Goal: Information Seeking & Learning: Find specific fact

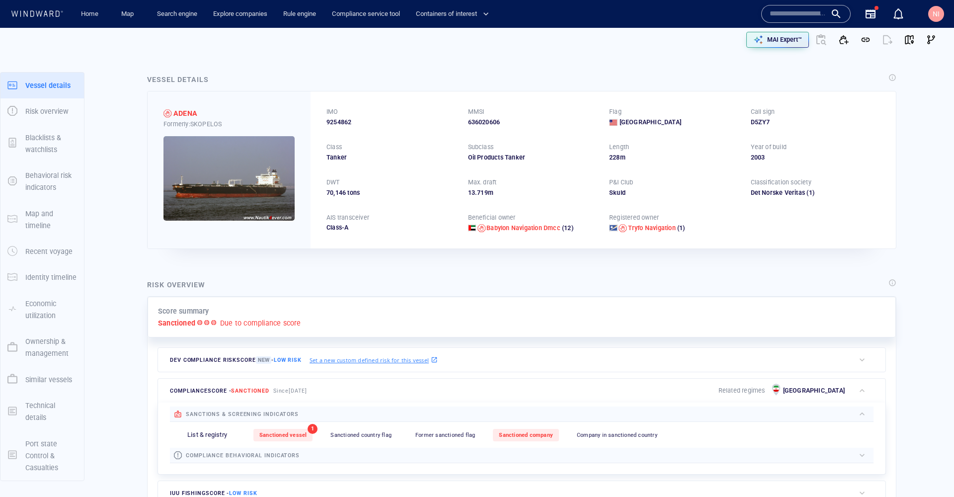
click at [795, 12] on input "text" at bounding box center [798, 13] width 57 height 15
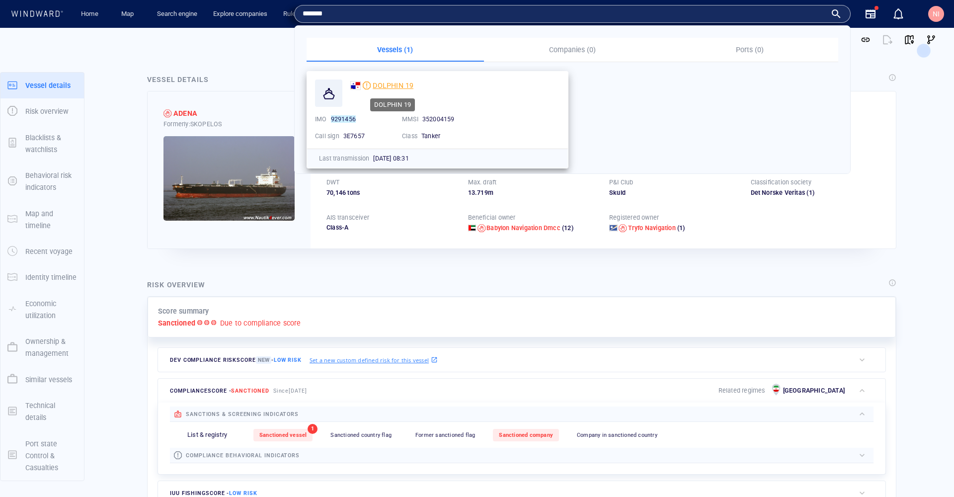
type input "*******"
click at [385, 82] on span "DOLPHIN 19" at bounding box center [393, 85] width 41 height 8
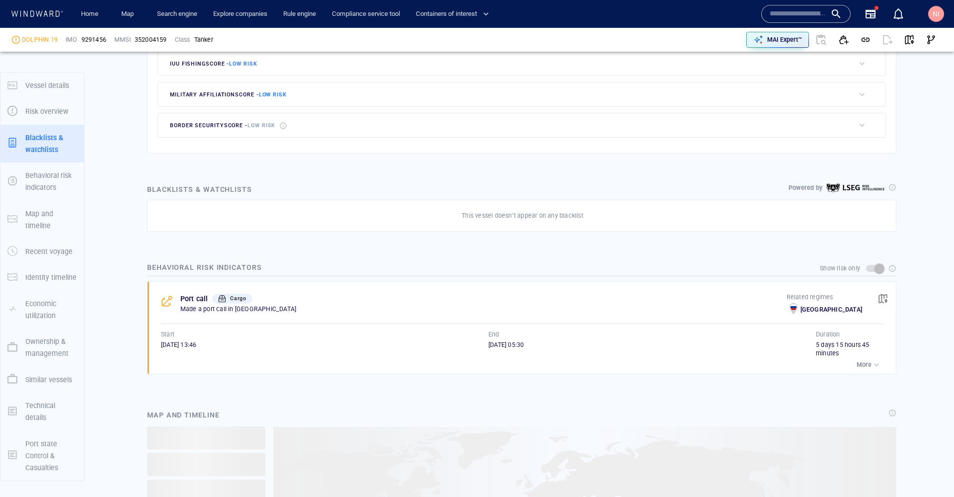
scroll to position [458, 0]
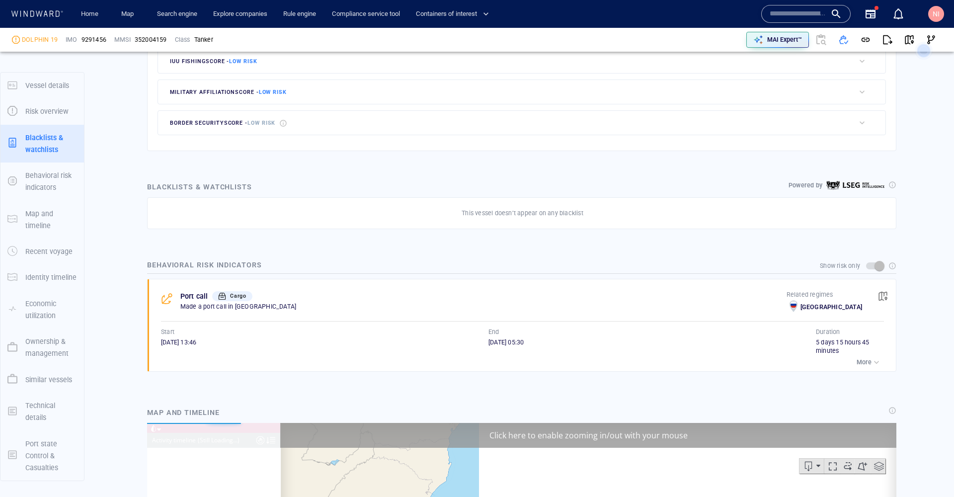
scroll to position [2824, 0]
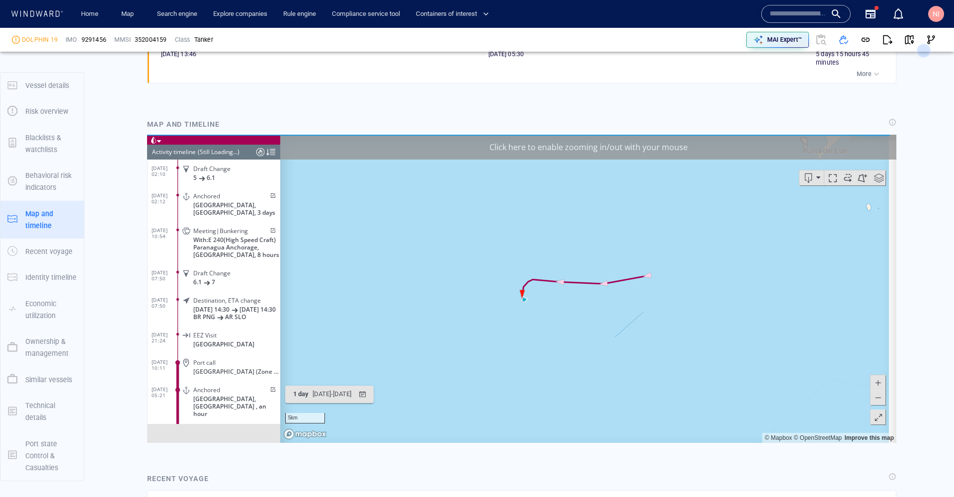
scroll to position [747, 0]
click at [873, 381] on span at bounding box center [878, 381] width 10 height 15
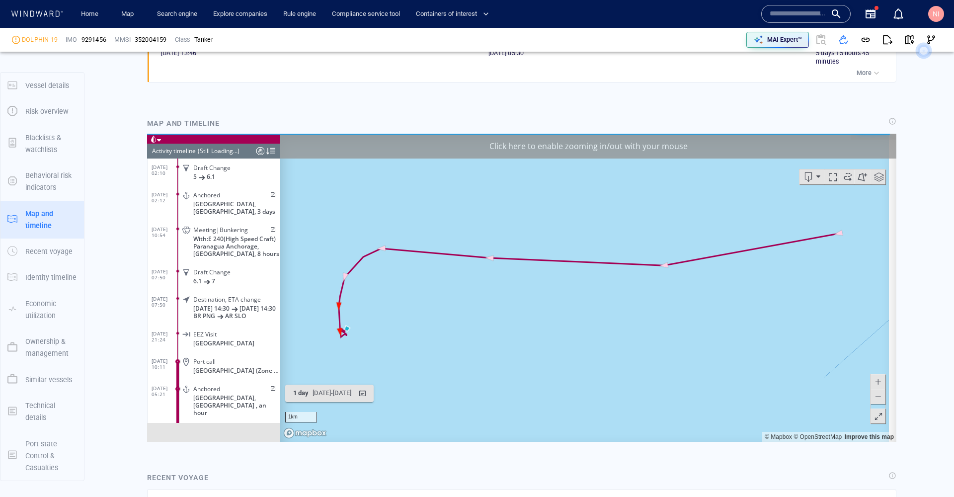
drag, startPoint x: 510, startPoint y: 339, endPoint x: 719, endPoint y: 254, distance: 226.1
click at [719, 254] on canvas "Map" at bounding box center [584, 287] width 609 height 308
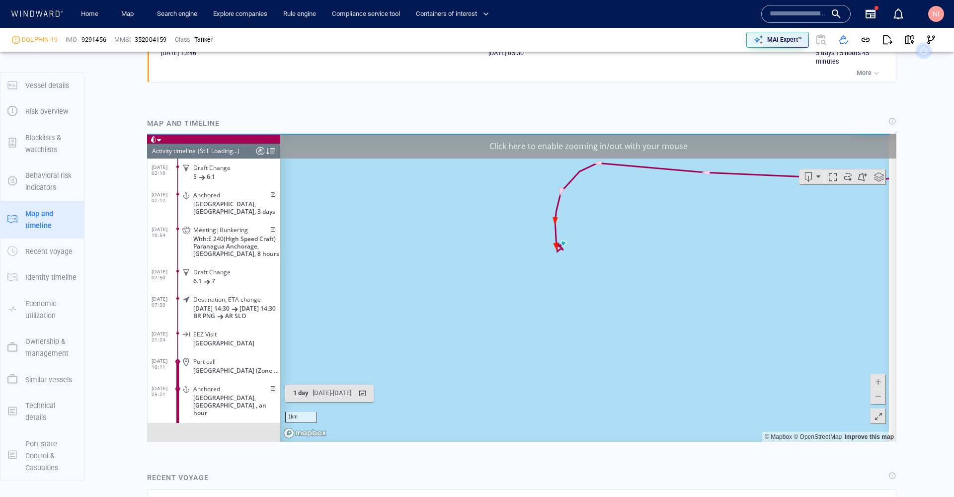
click at [873, 380] on span at bounding box center [878, 381] width 10 height 15
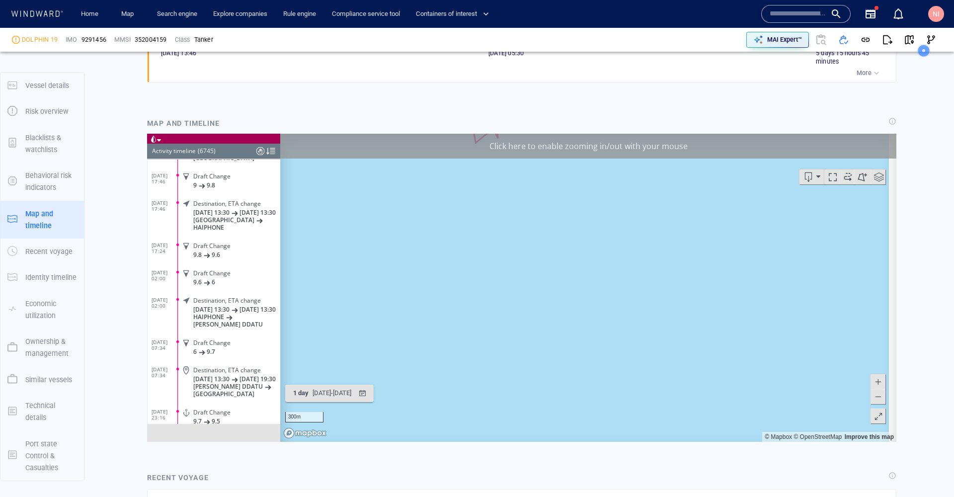
scroll to position [184070, 0]
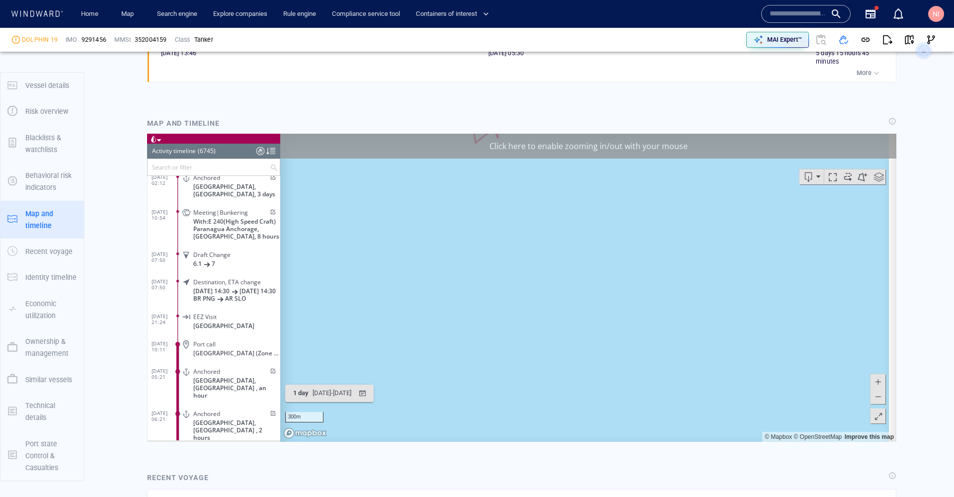
drag, startPoint x: 587, startPoint y: 240, endPoint x: 636, endPoint y: 418, distance: 184.0
click at [636, 418] on canvas "Map" at bounding box center [584, 287] width 609 height 308
click at [873, 378] on span at bounding box center [878, 381] width 10 height 15
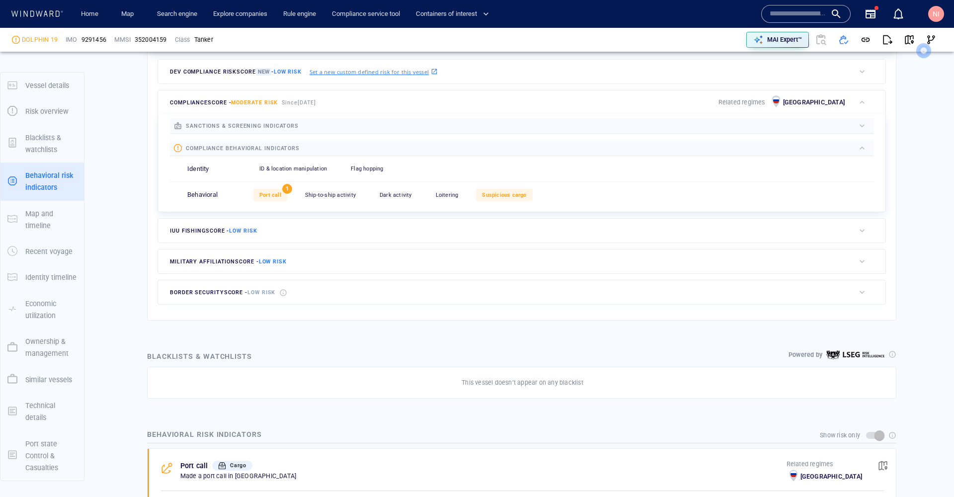
scroll to position [548, 0]
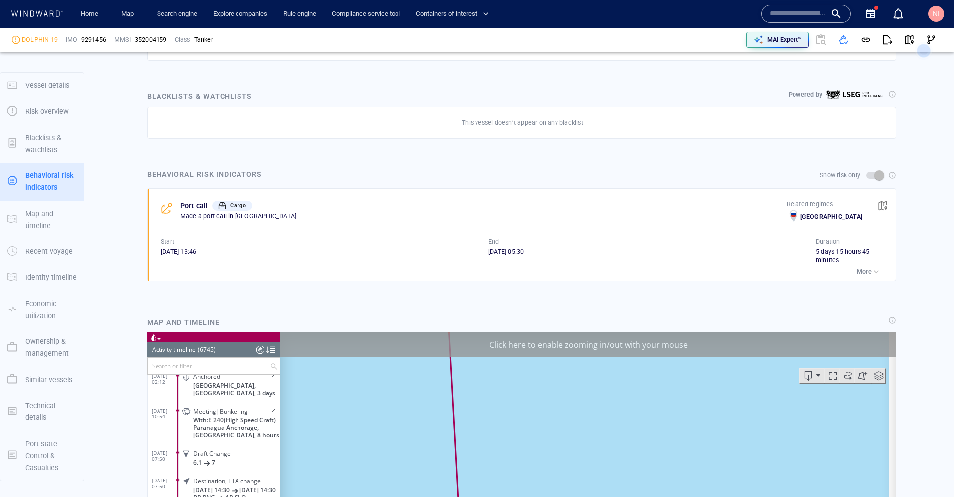
drag, startPoint x: 160, startPoint y: 245, endPoint x: 195, endPoint y: 245, distance: 35.3
click at [195, 245] on div "Port call Cargo Made a port call in [GEOGRAPHIC_DATA] Related regimes [GEOGRAPH…" at bounding box center [525, 235] width 742 height 92
copy span "[DATE]"
